Goal: Information Seeking & Learning: Learn about a topic

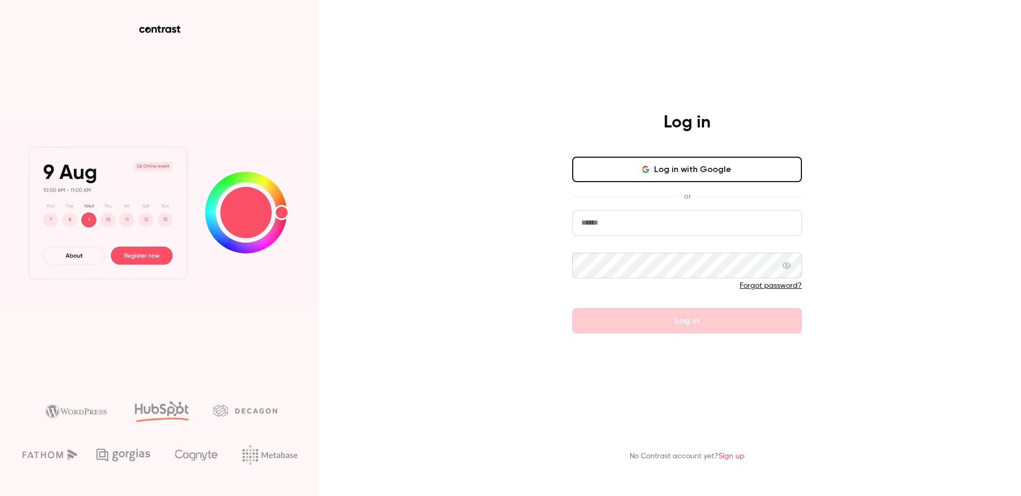
type input "**********"
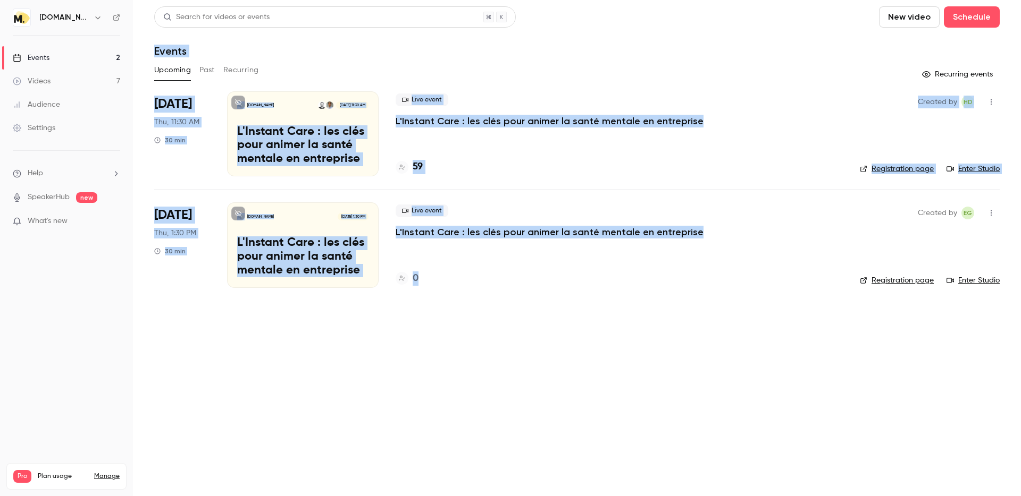
drag, startPoint x: 137, startPoint y: 39, endPoint x: 646, endPoint y: 371, distance: 607.7
click at [646, 371] on main "Search for videos or events New video Schedule Events Upcoming Past Recurring R…" at bounding box center [577, 248] width 888 height 496
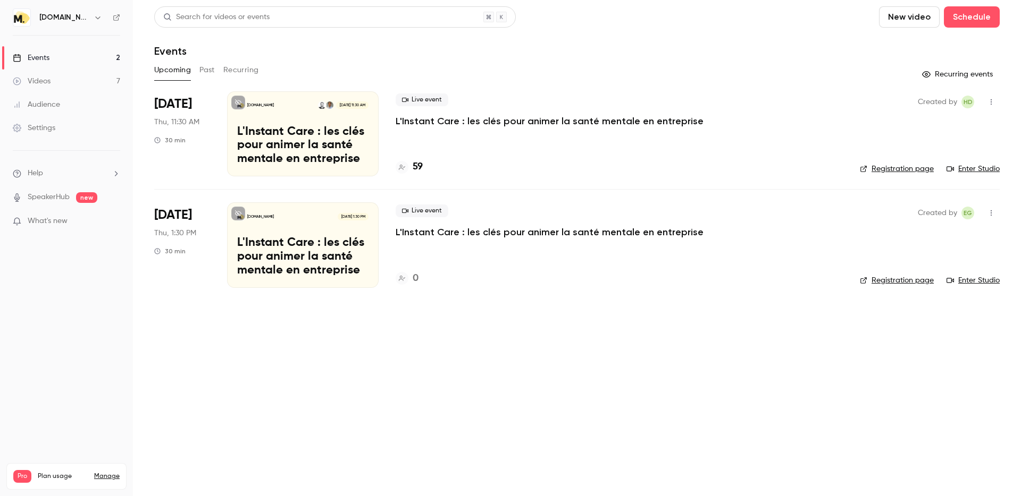
click at [269, 133] on p "L'Instant Care : les clés pour animer la santé mentale en entreprise" at bounding box center [302, 145] width 131 height 41
click at [904, 168] on link "Registration page" at bounding box center [896, 169] width 74 height 11
click at [756, 41] on header "Search for videos or events New video Schedule Events" at bounding box center [576, 31] width 845 height 51
click at [73, 75] on link "Videos 7" at bounding box center [66, 81] width 133 height 23
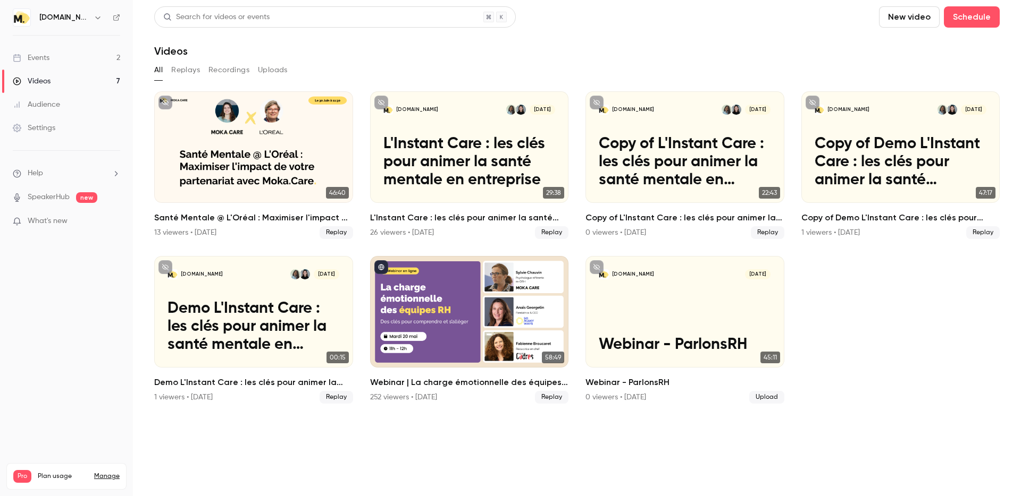
click at [180, 72] on button "Replays" at bounding box center [185, 70] width 29 height 17
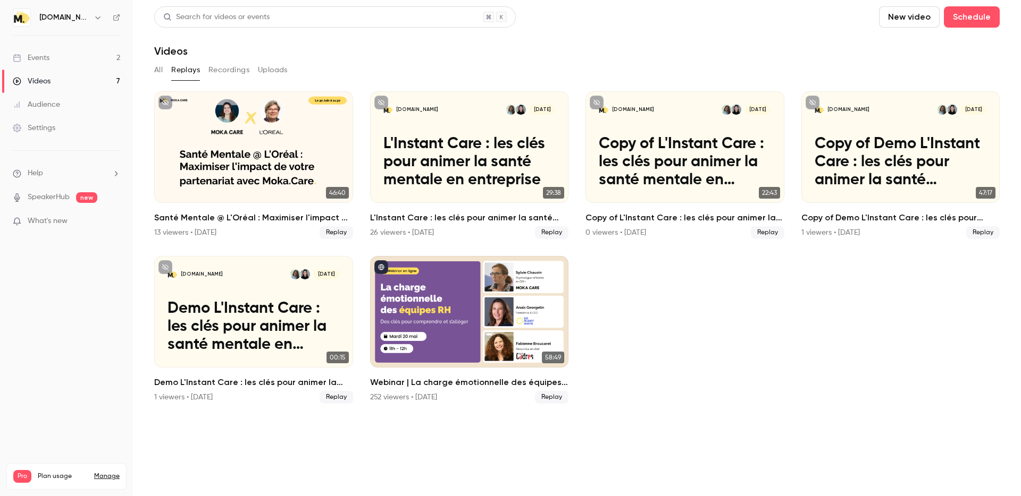
click at [228, 69] on button "Recordings" at bounding box center [228, 70] width 41 height 17
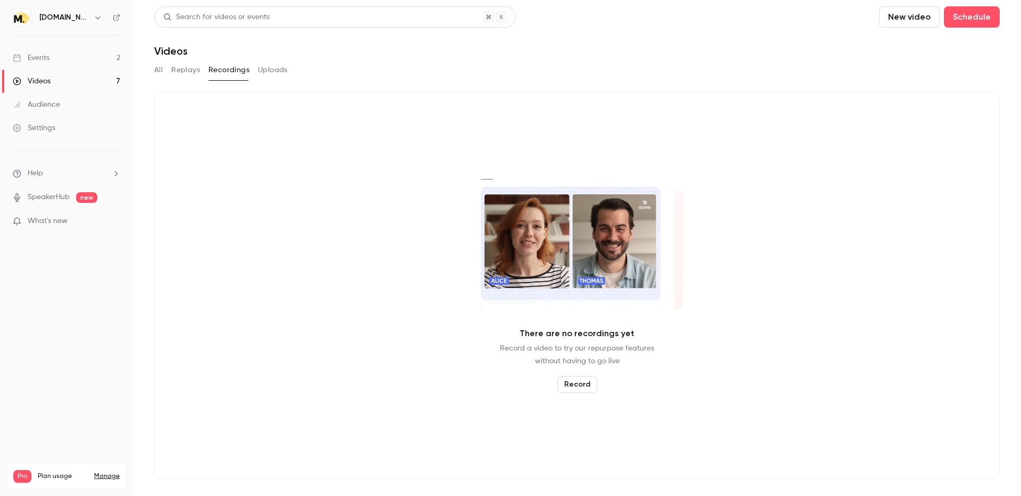
click at [265, 66] on button "Uploads" at bounding box center [273, 70] width 30 height 17
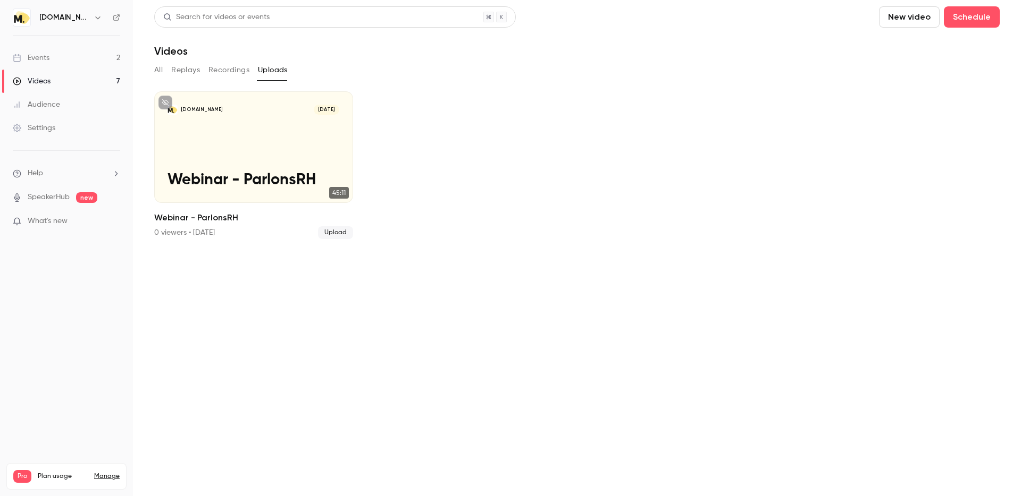
click at [161, 67] on button "All" at bounding box center [158, 70] width 9 height 17
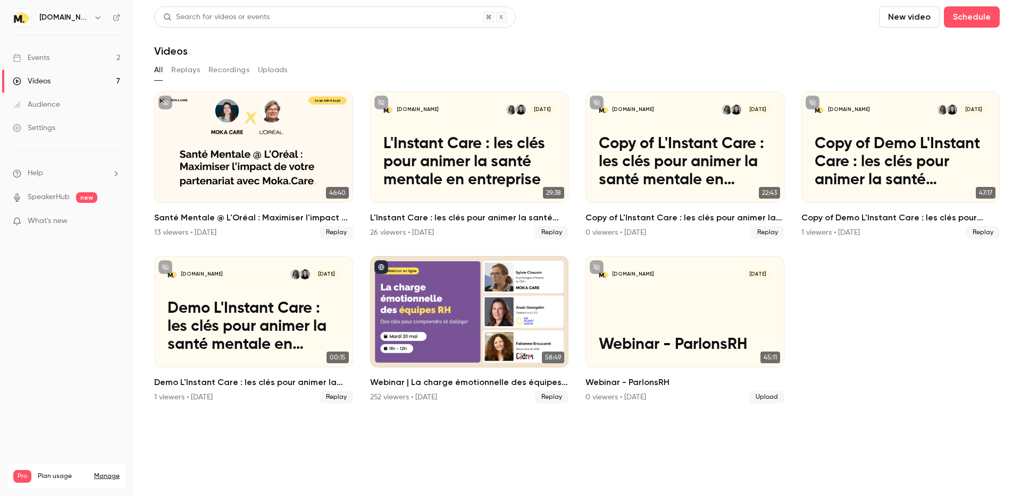
click at [39, 58] on div "Events" at bounding box center [31, 58] width 37 height 11
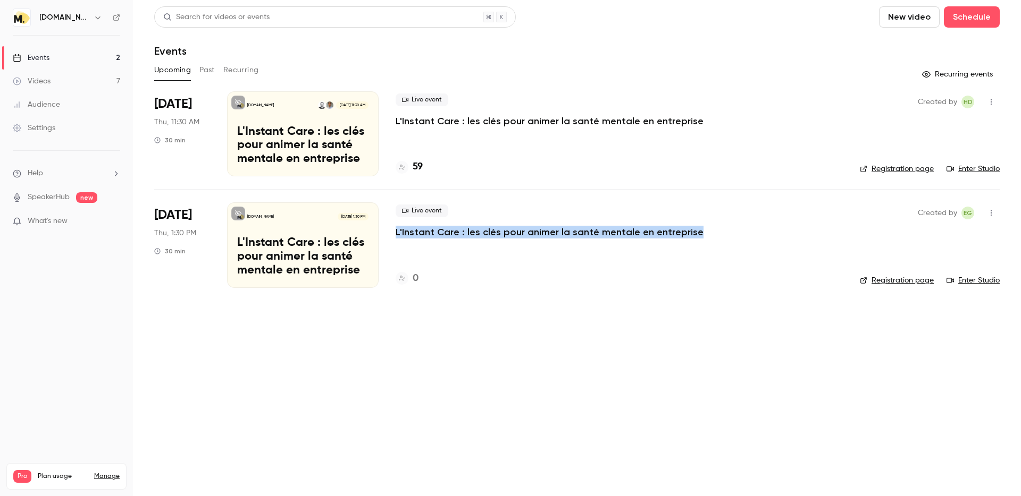
drag, startPoint x: 704, startPoint y: 231, endPoint x: 394, endPoint y: 233, distance: 309.9
click at [394, 233] on li "[DATE] Thu, 1:30 PM 30 min [DOMAIN_NAME] [DATE] 1:30 PM L'Instant Care : les cl…" at bounding box center [576, 244] width 845 height 111
click at [628, 294] on li "[DATE] Thu, 1:30 PM 30 min [DOMAIN_NAME] [DATE] 1:30 PM L'Instant Care : les cl…" at bounding box center [576, 244] width 845 height 111
